Goal: Book appointment/travel/reservation

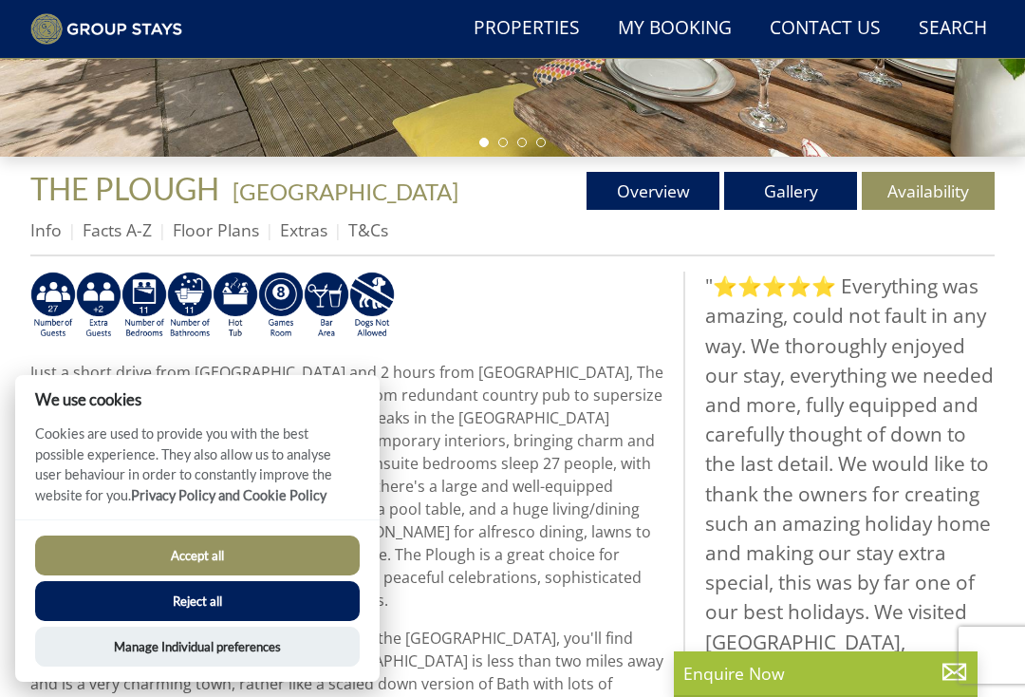
scroll to position [529, 0]
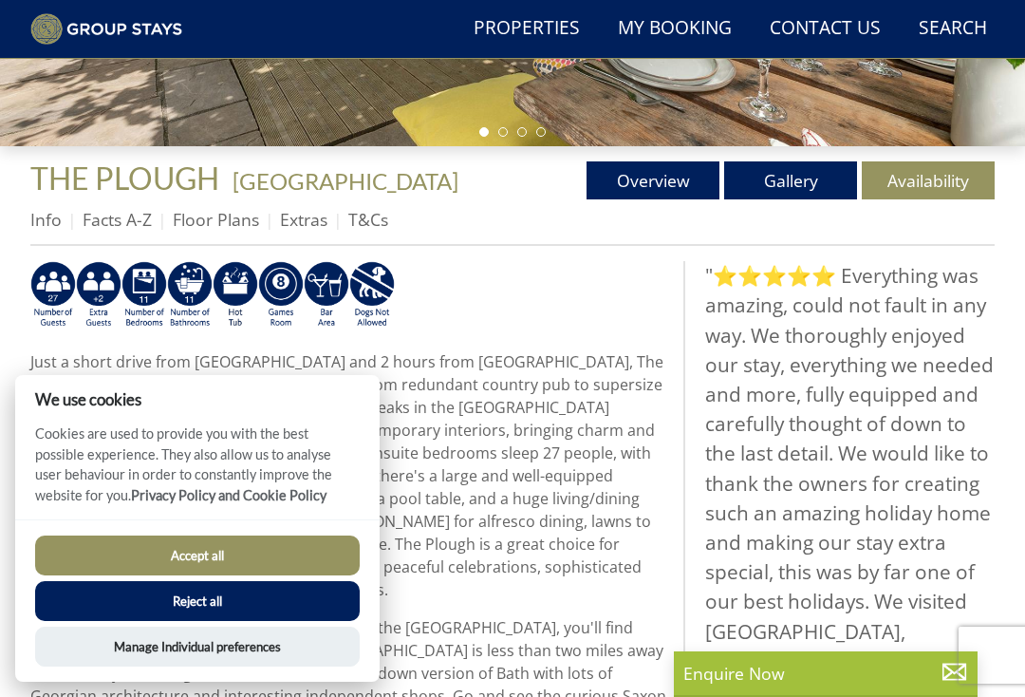
click at [632, 189] on link "Overview" at bounding box center [653, 180] width 133 height 38
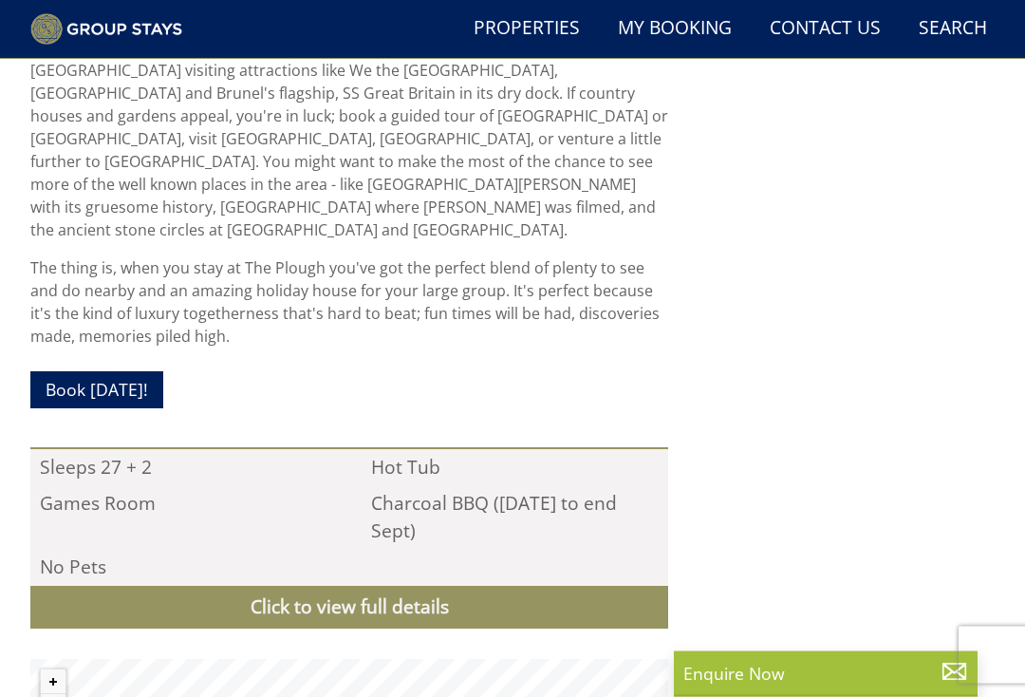
scroll to position [1595, 0]
click at [90, 371] on link "Book [DATE]!" at bounding box center [96, 389] width 133 height 37
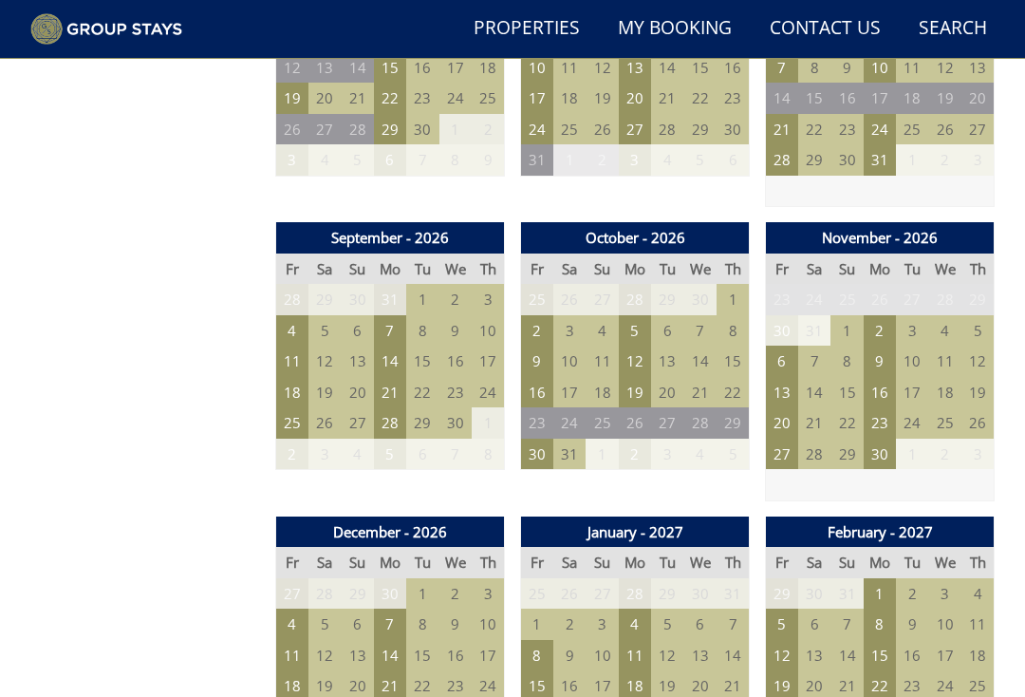
scroll to position [1743, 0]
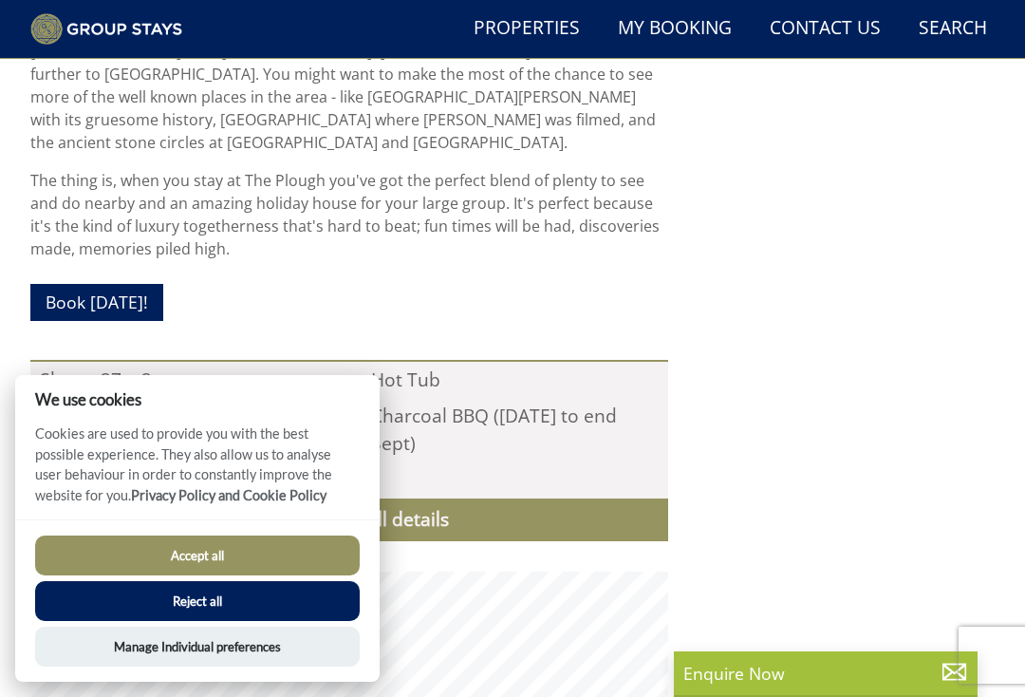
scroll to position [1688, 0]
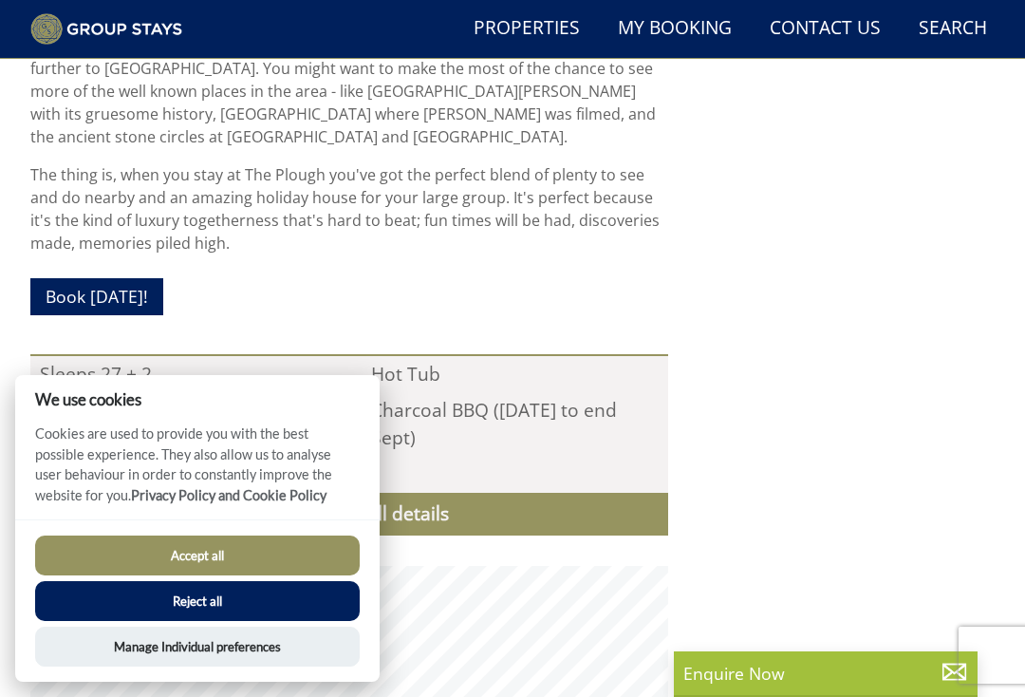
click at [144, 575] on button "Accept all" at bounding box center [197, 556] width 325 height 40
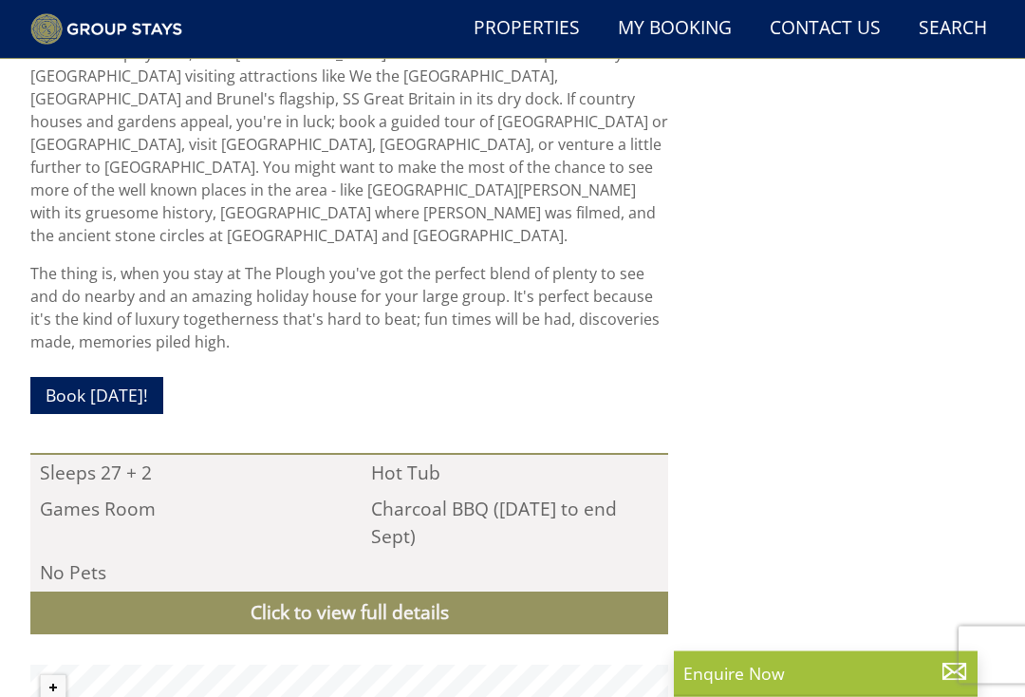
scroll to position [1589, 0]
click at [103, 377] on link "Book [DATE]!" at bounding box center [96, 395] width 133 height 37
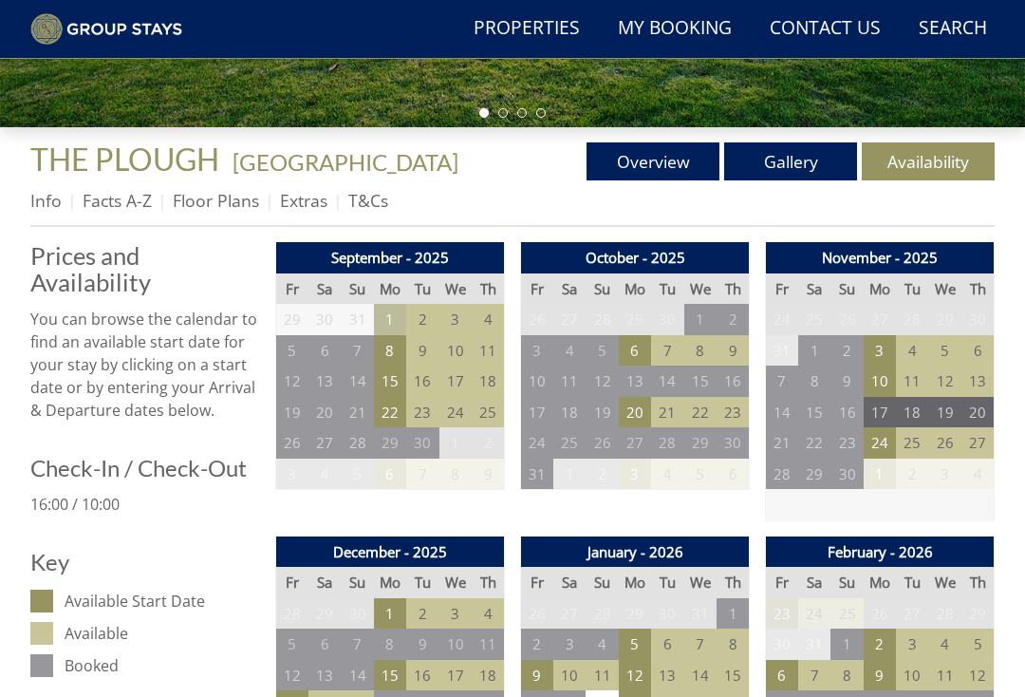
scroll to position [551, 0]
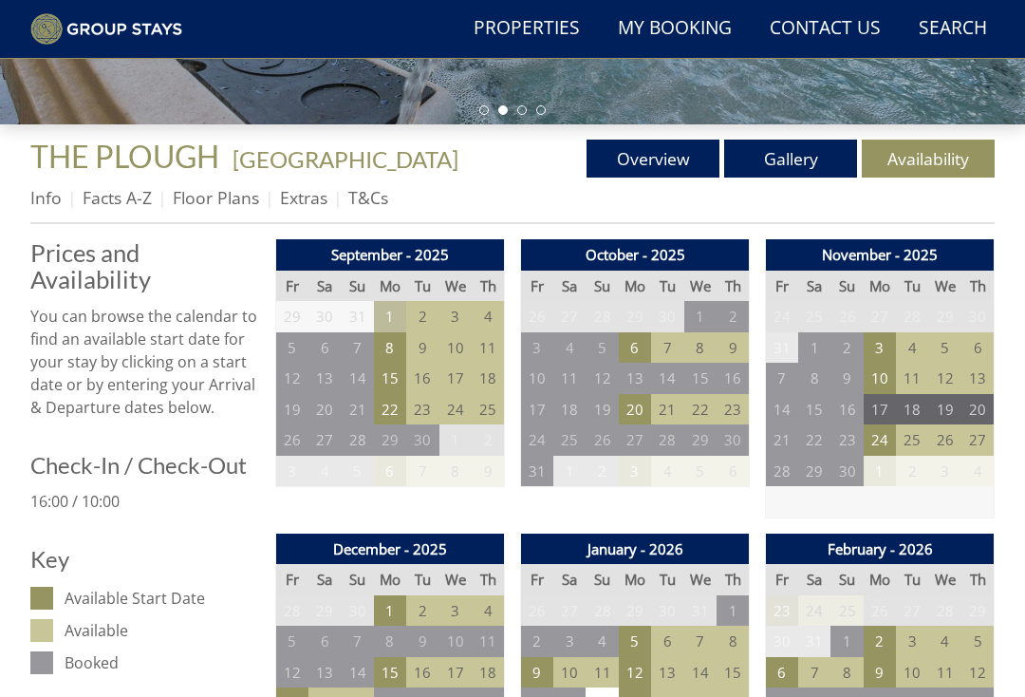
click at [537, 429] on td "24" at bounding box center [537, 439] width 32 height 31
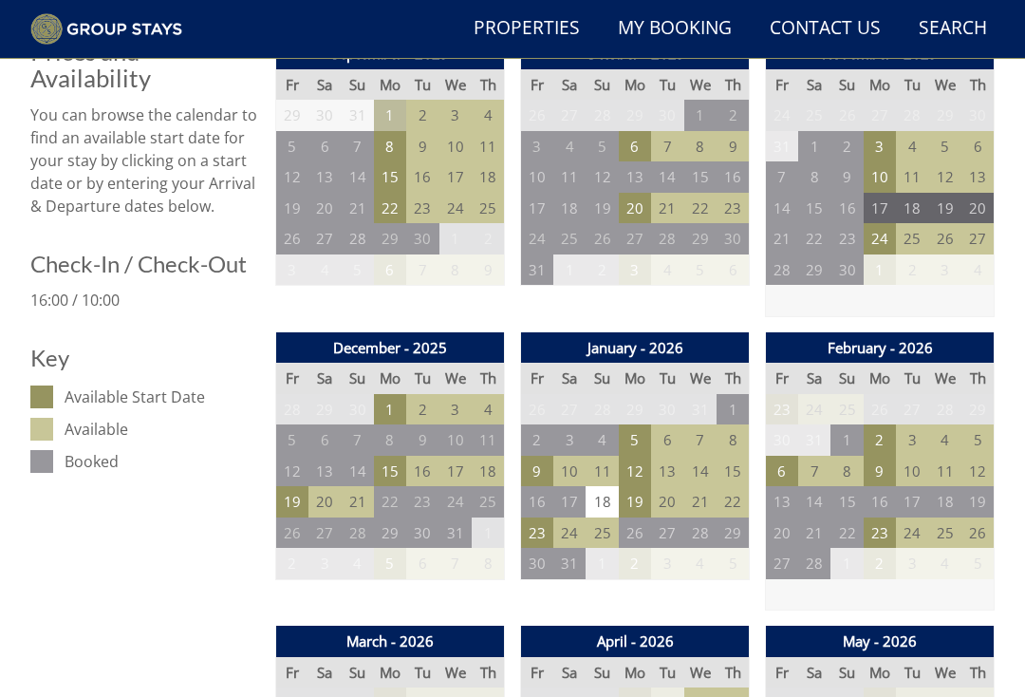
scroll to position [752, 0]
click at [557, 241] on td "25" at bounding box center [570, 238] width 32 height 31
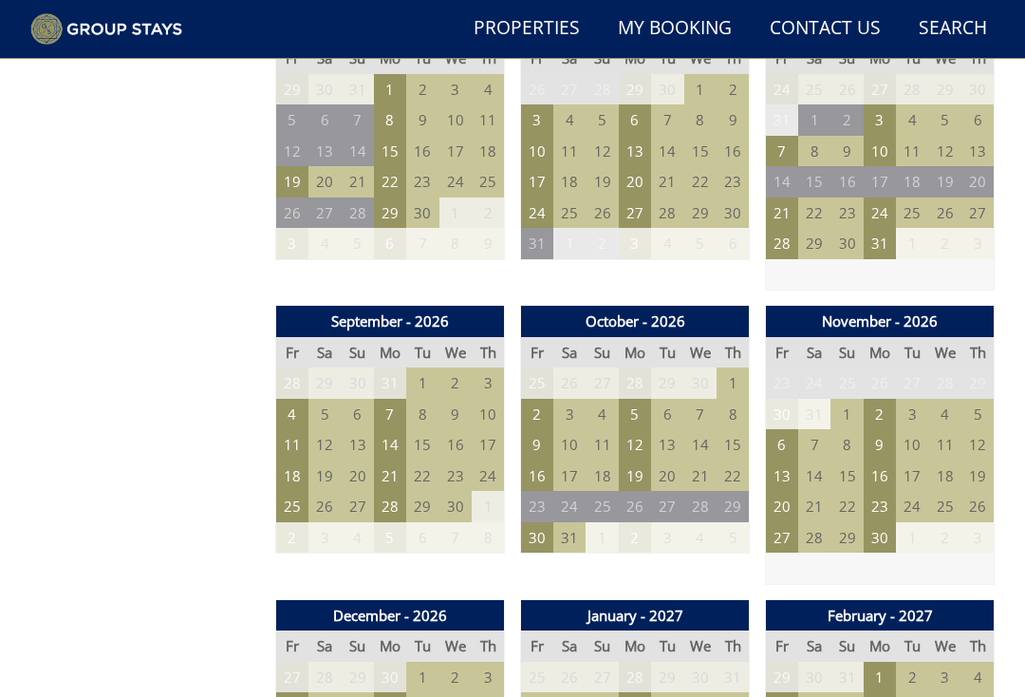
scroll to position [1660, 0]
click at [534, 491] on td "23" at bounding box center [537, 506] width 32 height 31
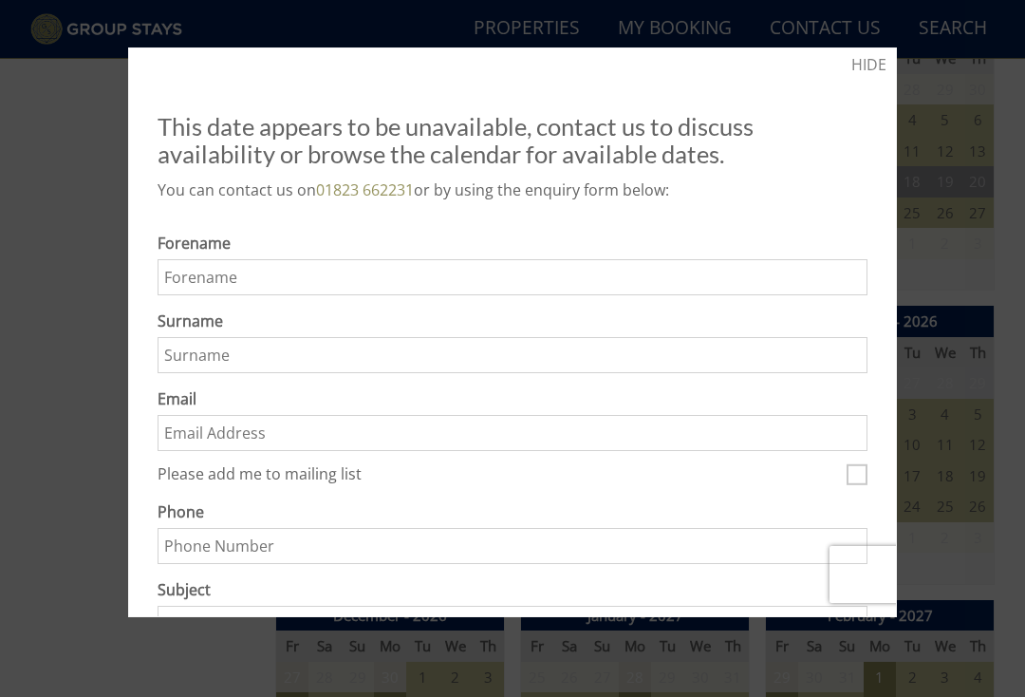
click at [877, 61] on link "HIDE" at bounding box center [869, 64] width 35 height 23
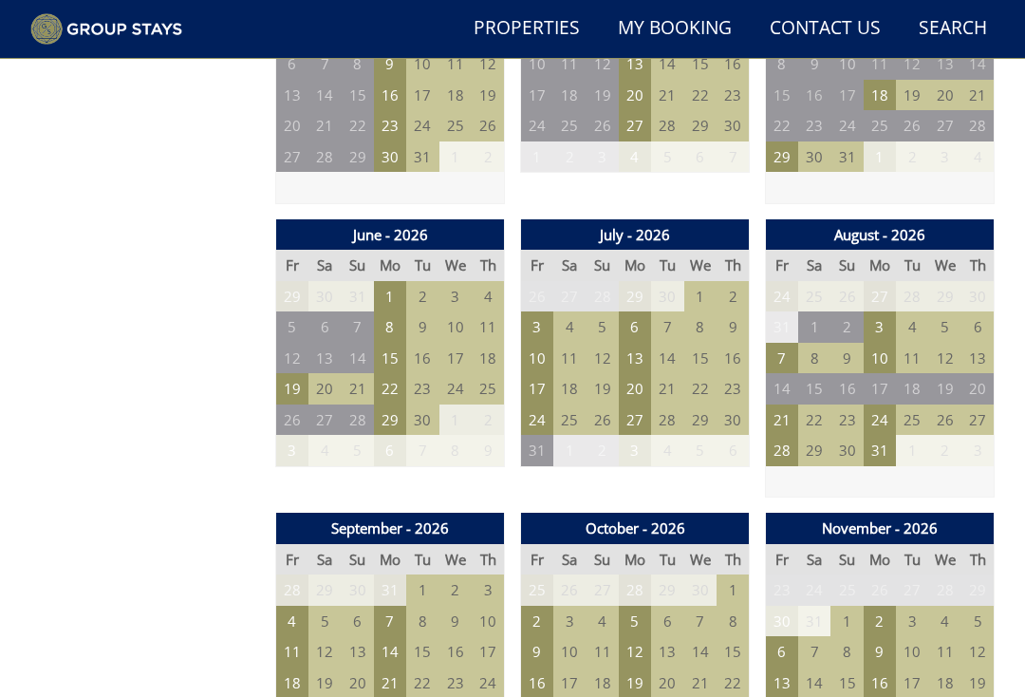
scroll to position [1452, 0]
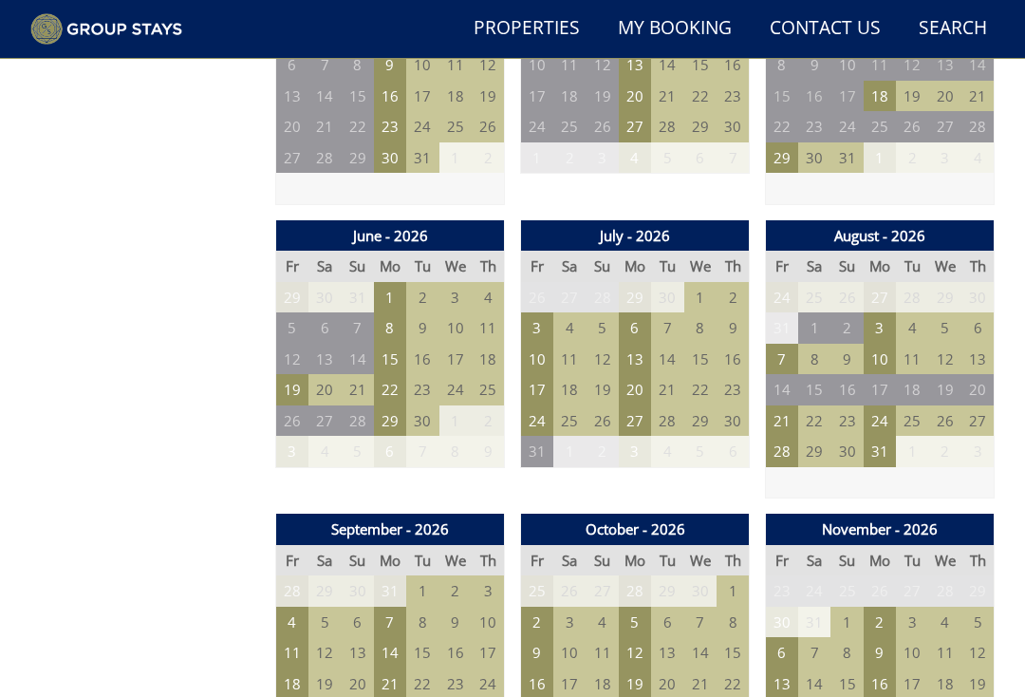
click at [780, 322] on td "31" at bounding box center [782, 327] width 32 height 31
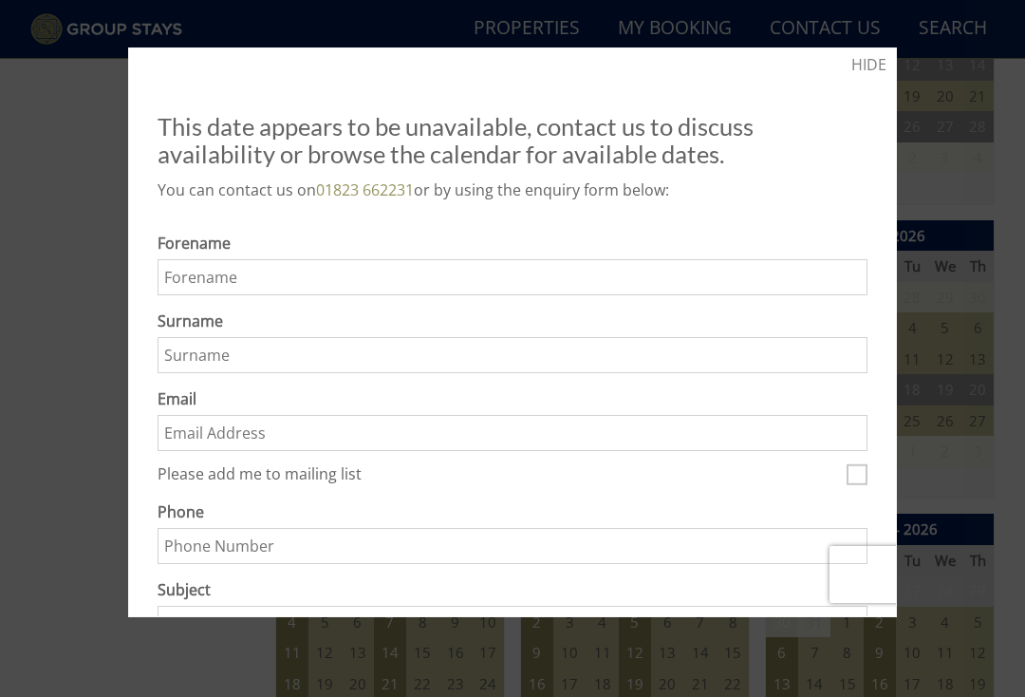
click at [876, 63] on link "HIDE" at bounding box center [869, 64] width 35 height 23
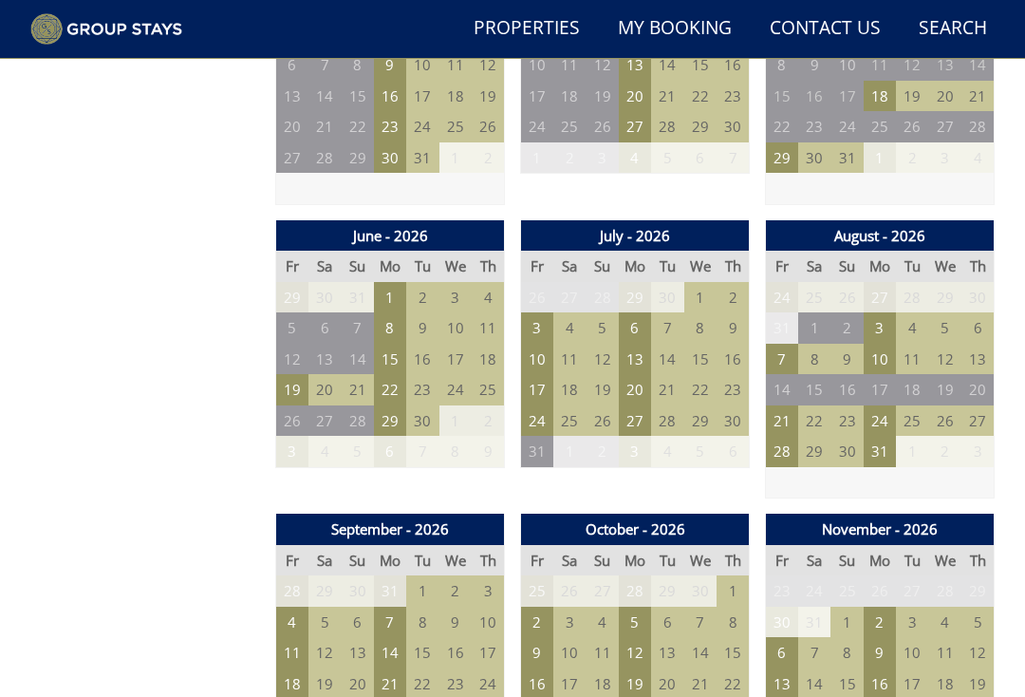
click at [780, 344] on td "7" at bounding box center [782, 359] width 32 height 31
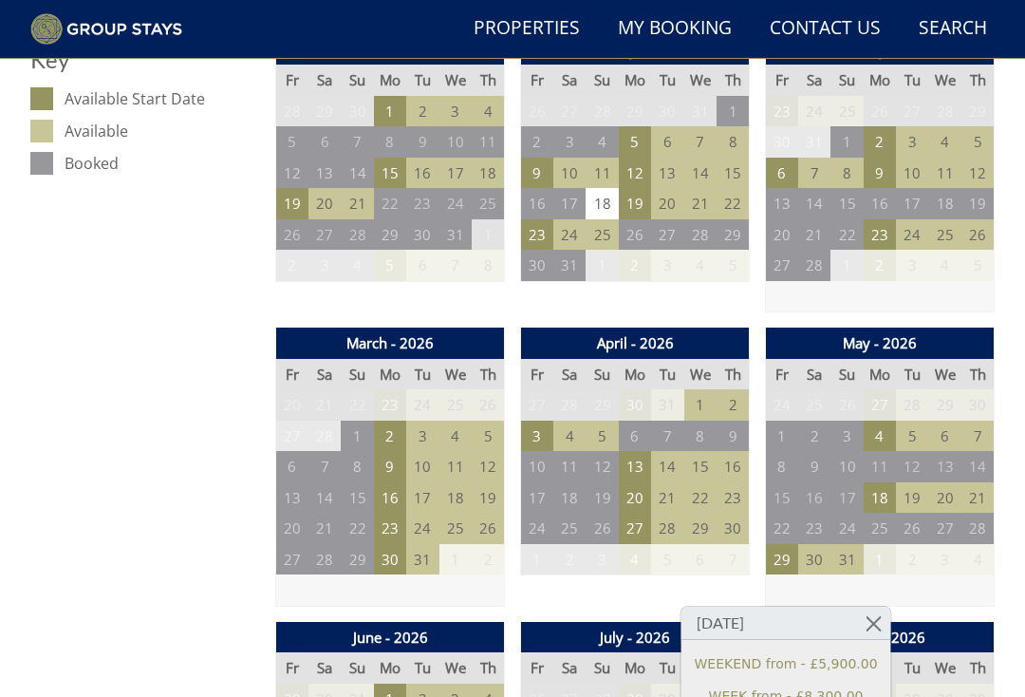
scroll to position [1042, 0]
